Goal: Information Seeking & Learning: Learn about a topic

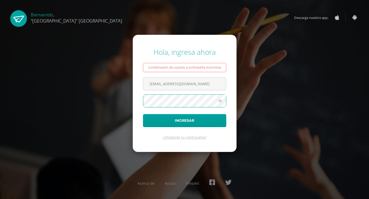
click at [143, 114] on button "Ingresar" at bounding box center [184, 120] width 83 height 13
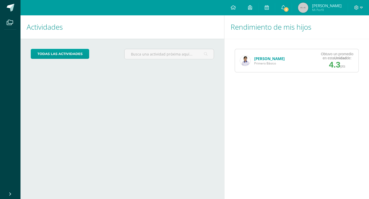
click at [261, 57] on link "[PERSON_NAME]" at bounding box center [269, 58] width 31 height 5
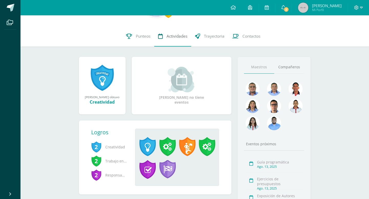
scroll to position [41, 0]
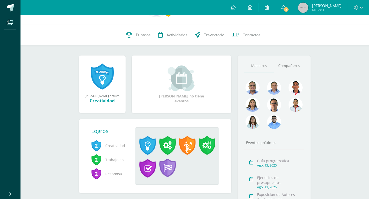
click at [103, 80] on link at bounding box center [102, 76] width 23 height 27
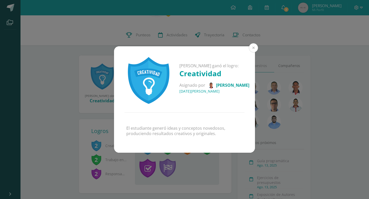
click at [253, 49] on button at bounding box center [253, 47] width 9 height 9
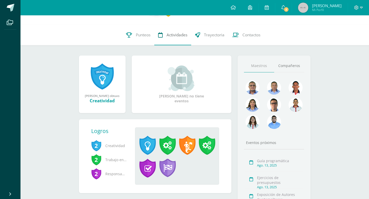
click at [173, 36] on span "Actividades" at bounding box center [177, 34] width 21 height 5
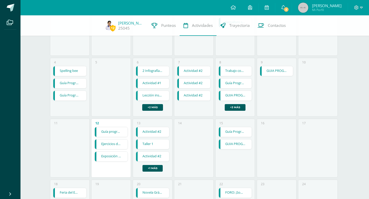
scroll to position [103, 0]
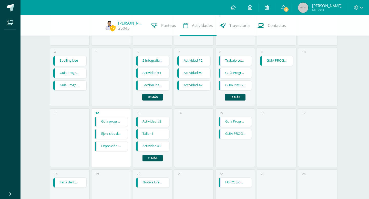
click at [271, 63] on link "GUIA PROGRAMÁTICA" at bounding box center [276, 61] width 33 height 10
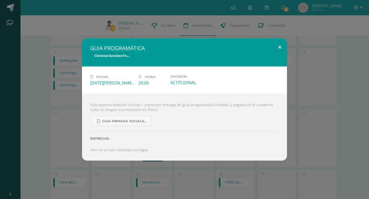
click at [280, 47] on button at bounding box center [280, 46] width 15 height 17
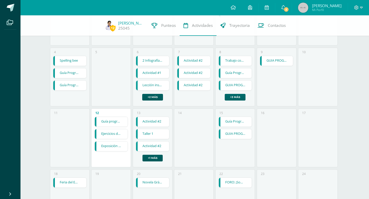
click at [234, 99] on link "+3 más" at bounding box center [235, 97] width 21 height 7
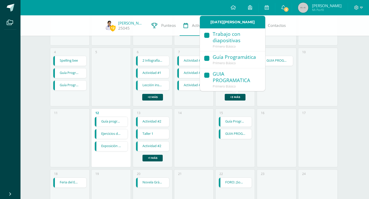
click at [235, 82] on div "GUIA PROGRAMATICA" at bounding box center [236, 77] width 47 height 13
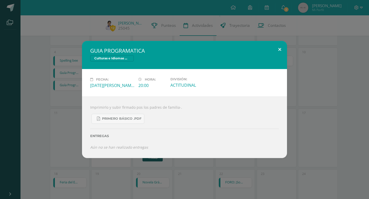
click at [279, 48] on button at bounding box center [280, 49] width 15 height 17
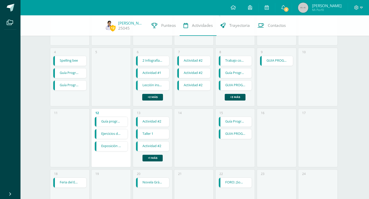
click at [239, 75] on link "Guía Programática" at bounding box center [235, 73] width 33 height 10
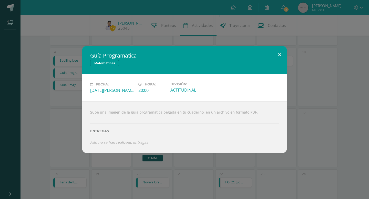
click at [279, 54] on button at bounding box center [280, 54] width 15 height 17
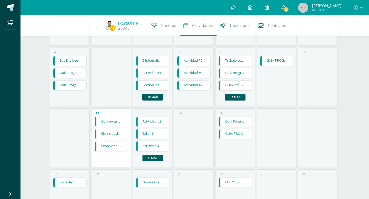
click at [118, 122] on link "Guía programática" at bounding box center [111, 122] width 33 height 10
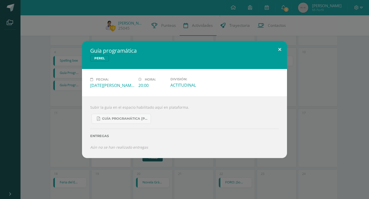
click at [280, 48] on button at bounding box center [280, 49] width 15 height 17
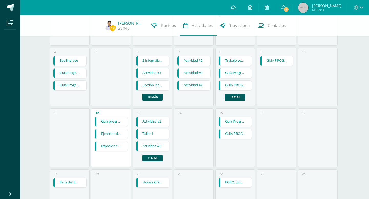
click at [113, 137] on link "Ejercicios de presupuestos" at bounding box center [111, 134] width 33 height 10
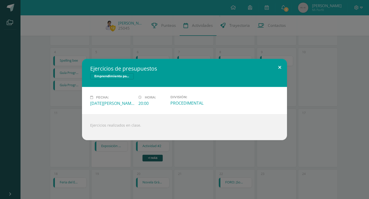
click at [279, 68] on button at bounding box center [280, 67] width 15 height 17
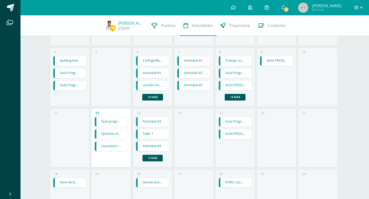
click at [108, 148] on link "Exposición de Autores Guatemaltecos" at bounding box center [111, 147] width 33 height 10
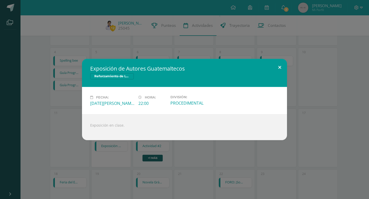
click at [280, 68] on button at bounding box center [280, 67] width 15 height 17
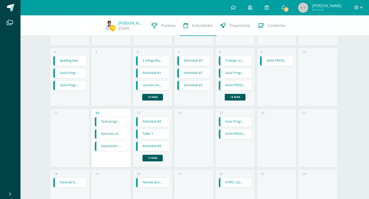
click at [241, 122] on link "Guía Programática" at bounding box center [235, 122] width 33 height 10
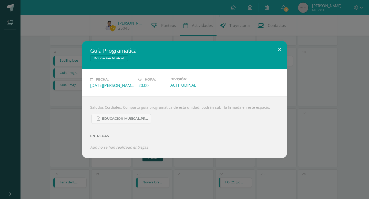
click at [280, 48] on button at bounding box center [280, 49] width 15 height 17
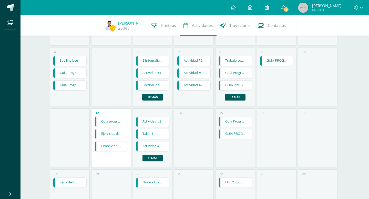
click at [236, 134] on link "GUIA PROGRAMATICA" at bounding box center [235, 134] width 33 height 10
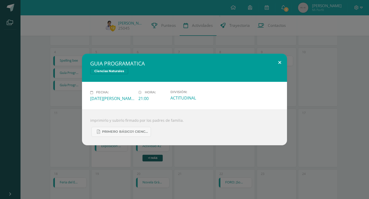
click at [280, 63] on button at bounding box center [280, 62] width 15 height 17
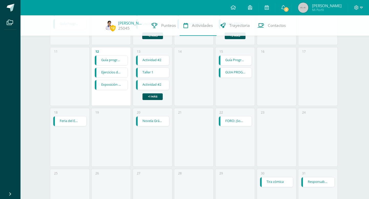
scroll to position [174, 0]
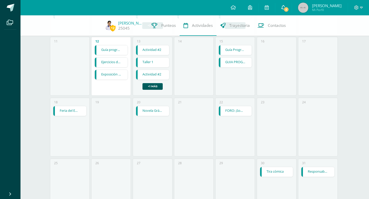
click at [289, 9] on span "2" at bounding box center [287, 10] width 6 height 6
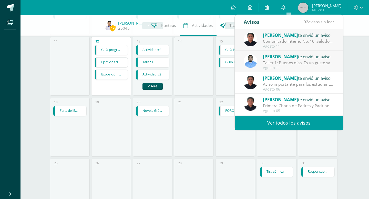
click at [302, 42] on div "Comunicado Interno No. 10: Saludos Cordiales, Por este medio se hace notificaci…" at bounding box center [298, 41] width 71 height 6
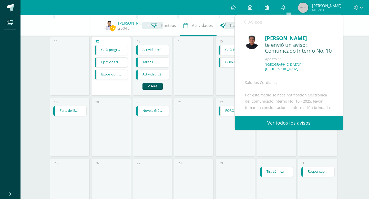
click at [296, 124] on link "Ver todos los avisos" at bounding box center [289, 123] width 108 height 14
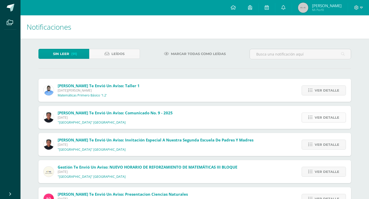
click at [317, 117] on span "Ver detalle" at bounding box center [327, 117] width 25 height 9
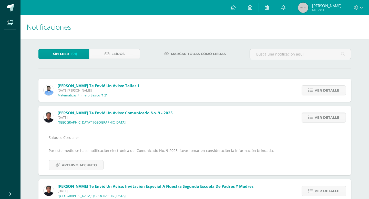
click at [151, 91] on div "Vinicio Vacaro te envió un aviso: Taller 1 Lunes 11 de Agosto de 2025 Matemátic…" at bounding box center [194, 90] width 313 height 23
click at [307, 90] on link "Ver detalle" at bounding box center [324, 91] width 44 height 10
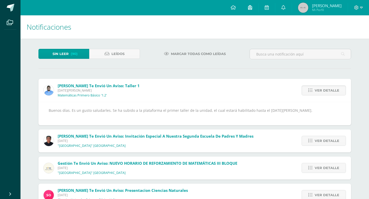
click at [252, 9] on icon at bounding box center [250, 7] width 4 height 5
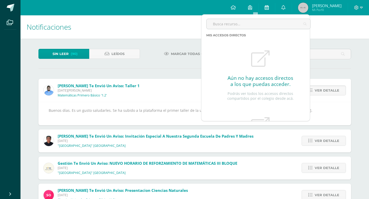
click at [269, 9] on icon at bounding box center [267, 7] width 4 height 5
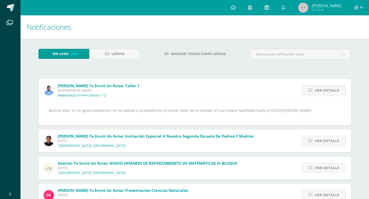
click at [269, 9] on icon at bounding box center [267, 7] width 4 height 5
